Goal: Register for event/course

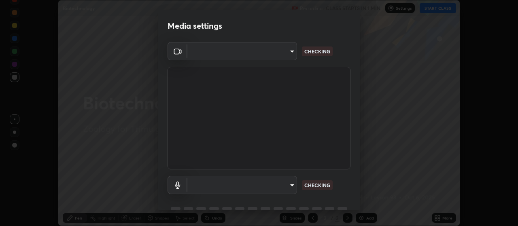
scroll to position [39, 0]
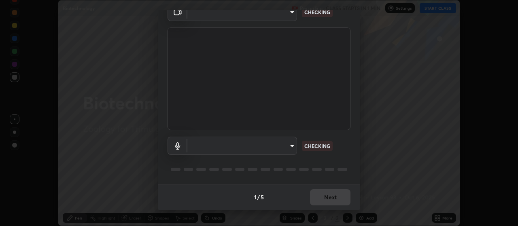
type input "c52127a40cbf279c8509d1fea9a6c4f1a5ad2dcd18f862b978adc8f20b04eebd"
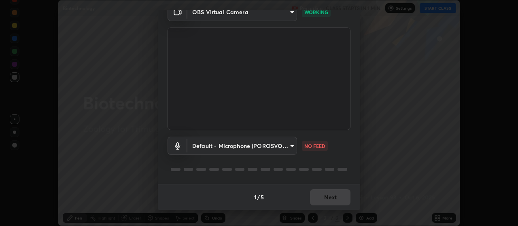
click at [293, 144] on body "Erase all Biotechnology Recording CLASS STARTS IN 1 MIN Settings START CLASS Se…" at bounding box center [259, 113] width 518 height 226
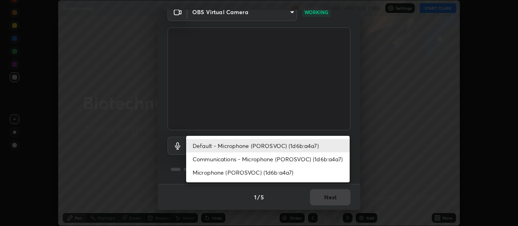
click at [295, 161] on li "Communications - Microphone (POROSVOC) (1d6b:a4a7)" at bounding box center [267, 159] width 163 height 13
type input "communications"
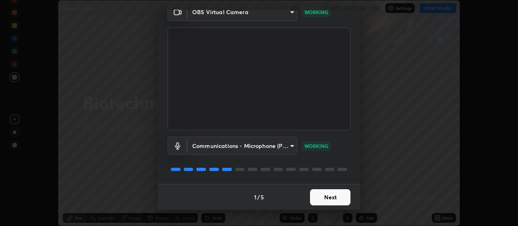
click at [318, 199] on button "Next" at bounding box center [330, 197] width 40 height 16
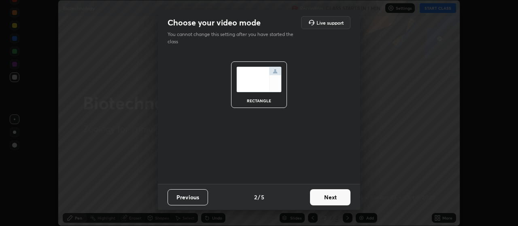
scroll to position [0, 0]
click at [317, 200] on button "Next" at bounding box center [330, 197] width 40 height 16
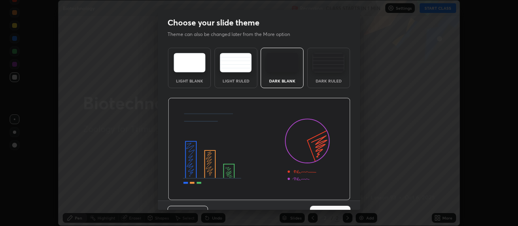
click at [318, 199] on img at bounding box center [259, 149] width 182 height 103
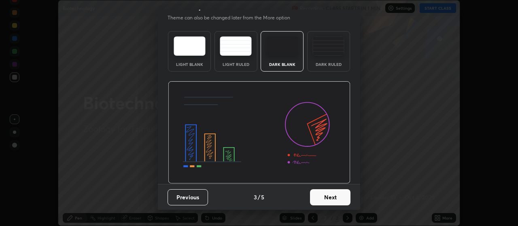
click at [321, 194] on button "Next" at bounding box center [330, 197] width 40 height 16
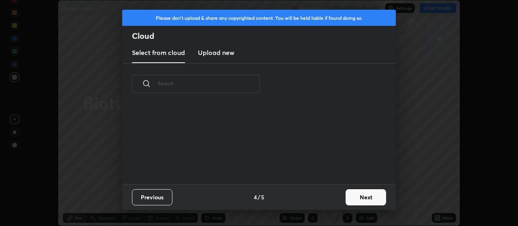
click at [318, 199] on div "Previous 4 / 5 Next" at bounding box center [259, 197] width 274 height 26
click at [361, 199] on button "Next" at bounding box center [366, 197] width 40 height 16
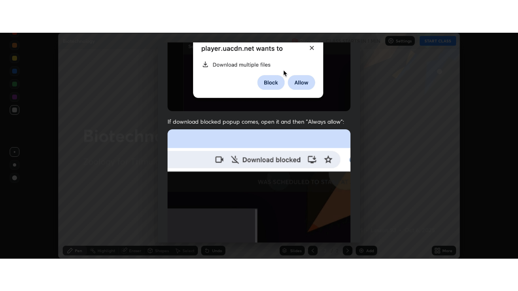
scroll to position [204, 0]
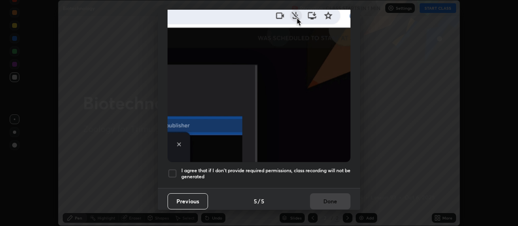
click at [299, 168] on h5 "I agree that if I don't provide required permissions, class recording will not …" at bounding box center [265, 174] width 169 height 13
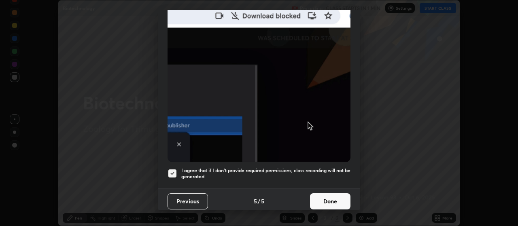
click at [319, 199] on button "Done" at bounding box center [330, 201] width 40 height 16
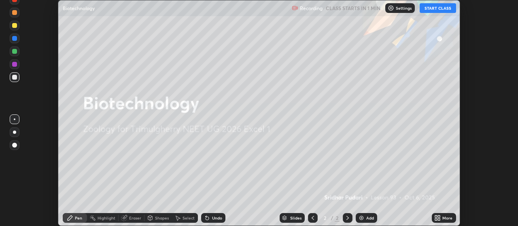
click at [435, 5] on button "START CLASS" at bounding box center [438, 8] width 36 height 10
click at [436, 219] on icon at bounding box center [436, 220] width 2 height 2
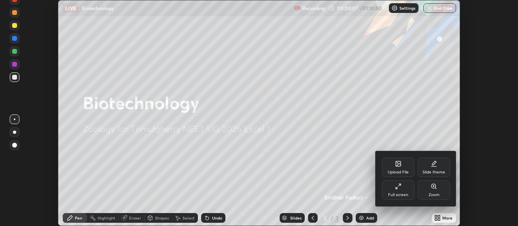
click at [401, 191] on div "Full screen" at bounding box center [398, 189] width 32 height 19
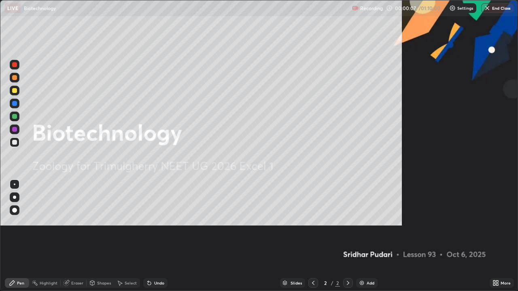
scroll to position [291, 518]
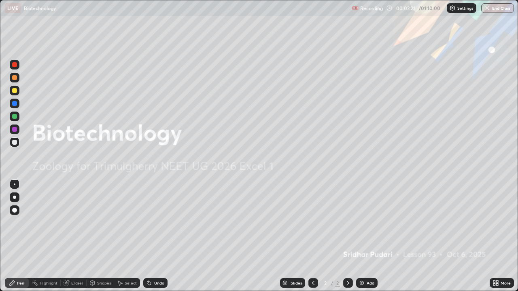
click at [362, 226] on img at bounding box center [362, 283] width 6 height 6
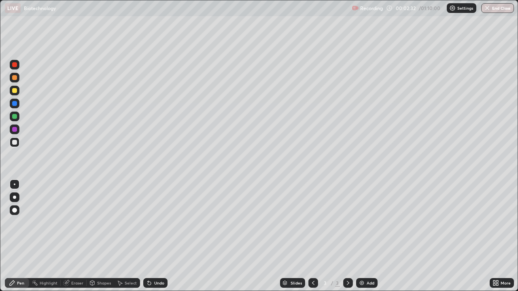
click at [15, 197] on div at bounding box center [14, 197] width 3 height 3
